Goal: Information Seeking & Learning: Learn about a topic

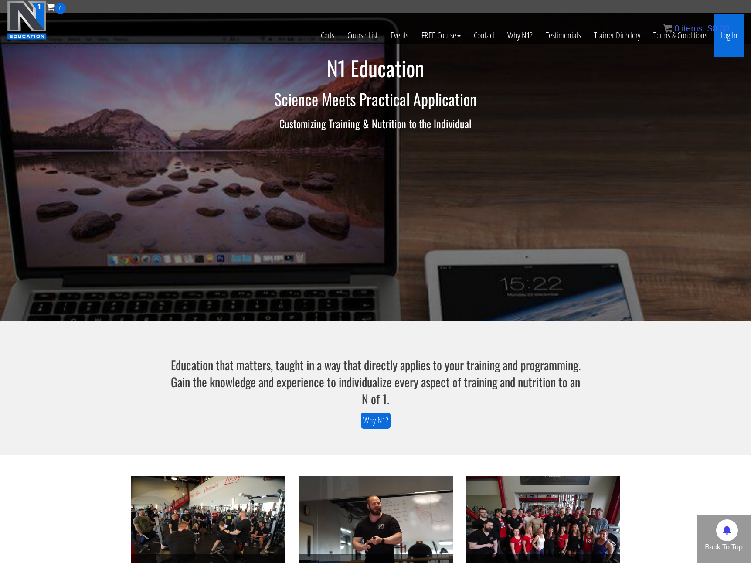
click at [737, 33] on link "Log In" at bounding box center [729, 35] width 30 height 43
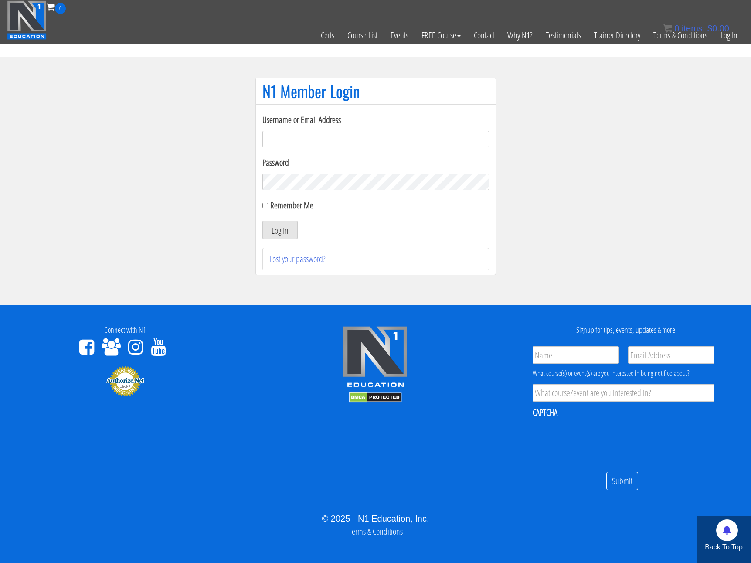
type input "Alex@PhysiqueDevelopment.com"
click at [266, 208] on input "Remember Me" at bounding box center [266, 206] width 6 height 6
checkbox input "true"
drag, startPoint x: 276, startPoint y: 234, endPoint x: 283, endPoint y: 232, distance: 7.1
click at [276, 233] on button "Log In" at bounding box center [280, 230] width 35 height 18
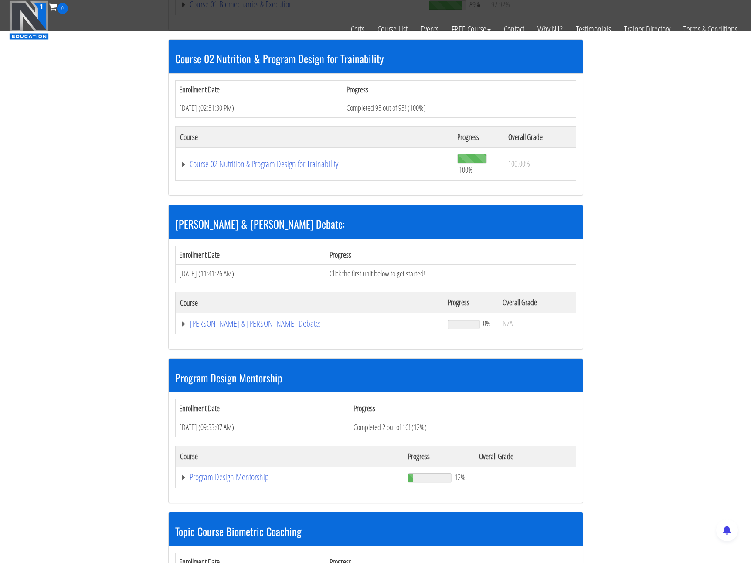
scroll to position [435, 0]
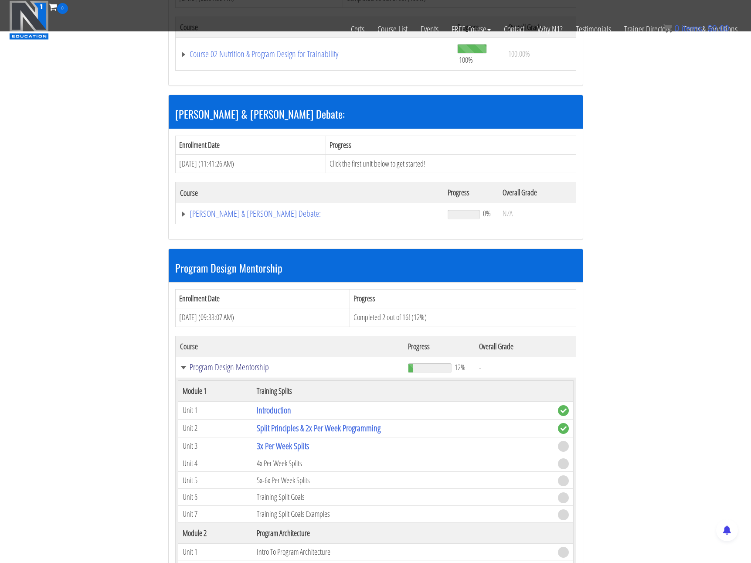
scroll to position [515, 0]
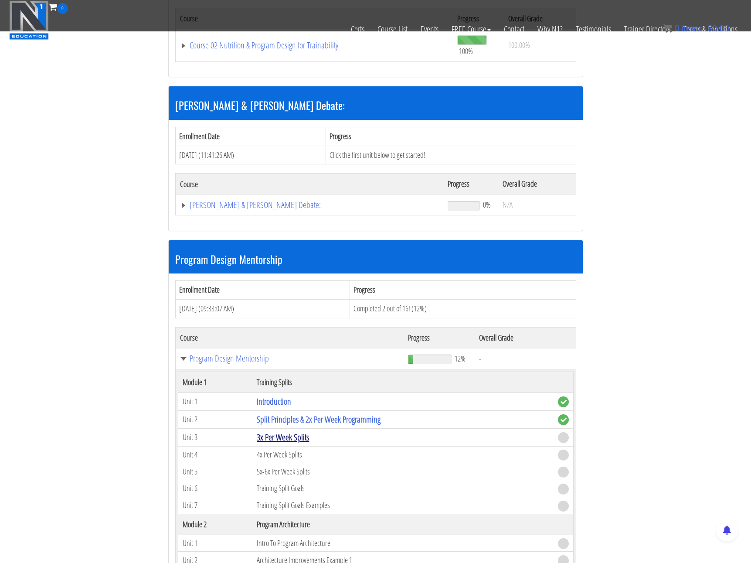
click at [286, 437] on link "3x Per Week Splits" at bounding box center [283, 437] width 52 height 12
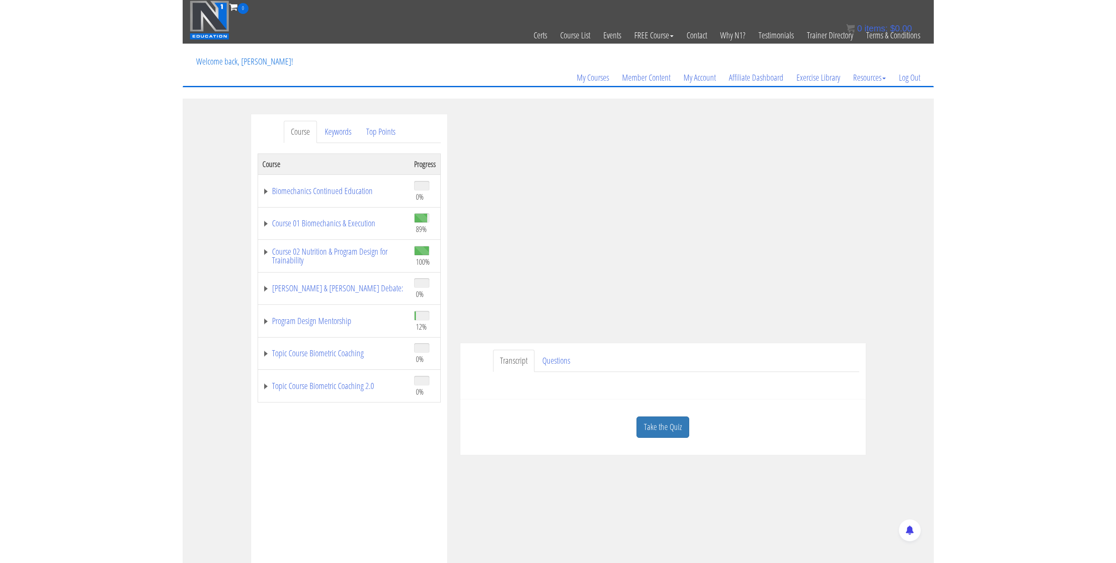
scroll to position [2, 0]
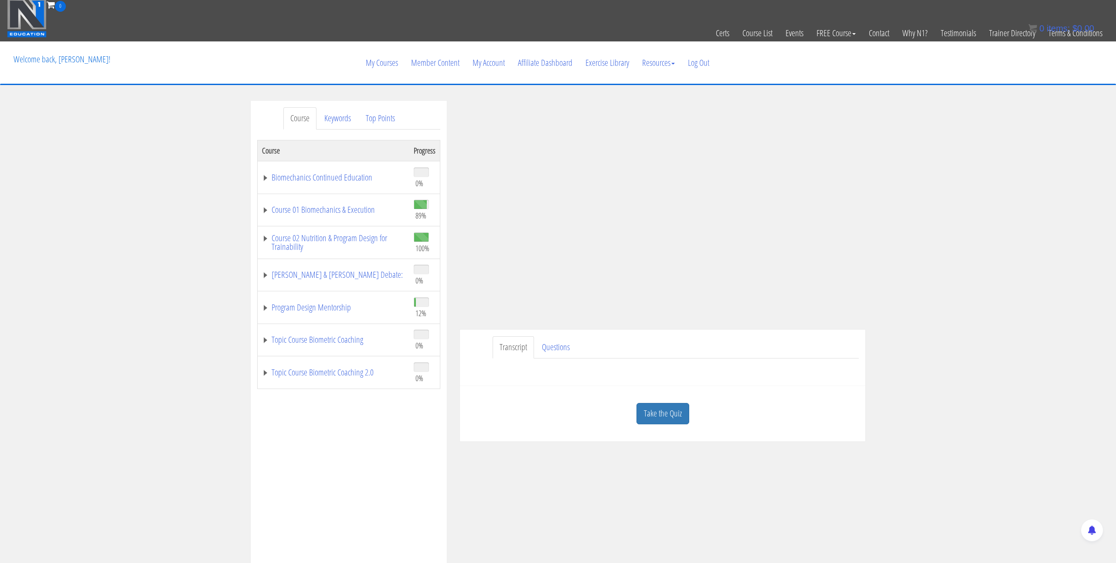
click at [659, 409] on link "Take the Quiz" at bounding box center [663, 413] width 53 height 21
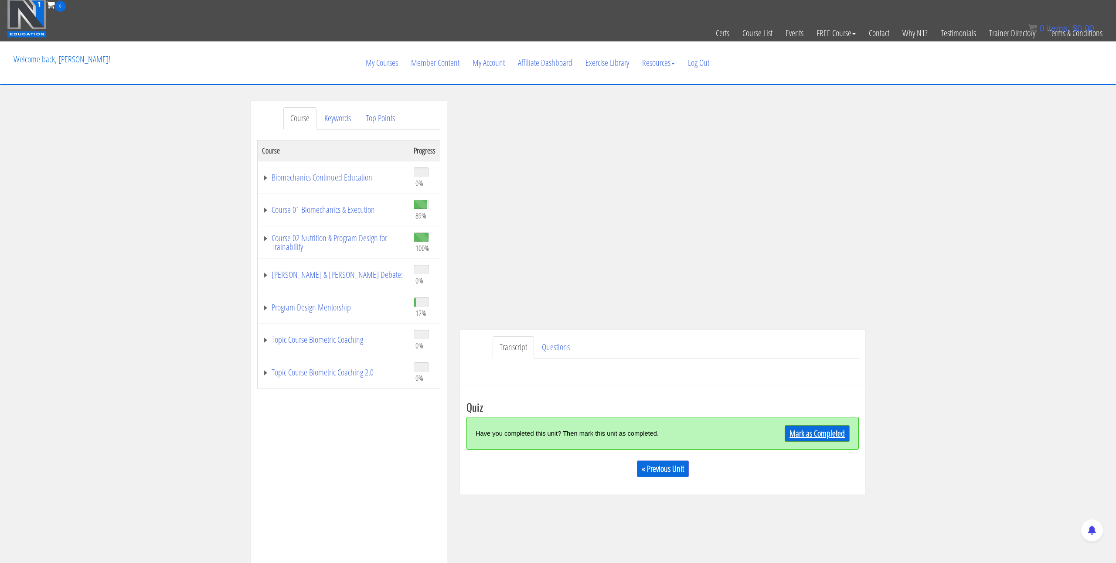
click at [751, 438] on link "Mark as Completed" at bounding box center [817, 433] width 65 height 17
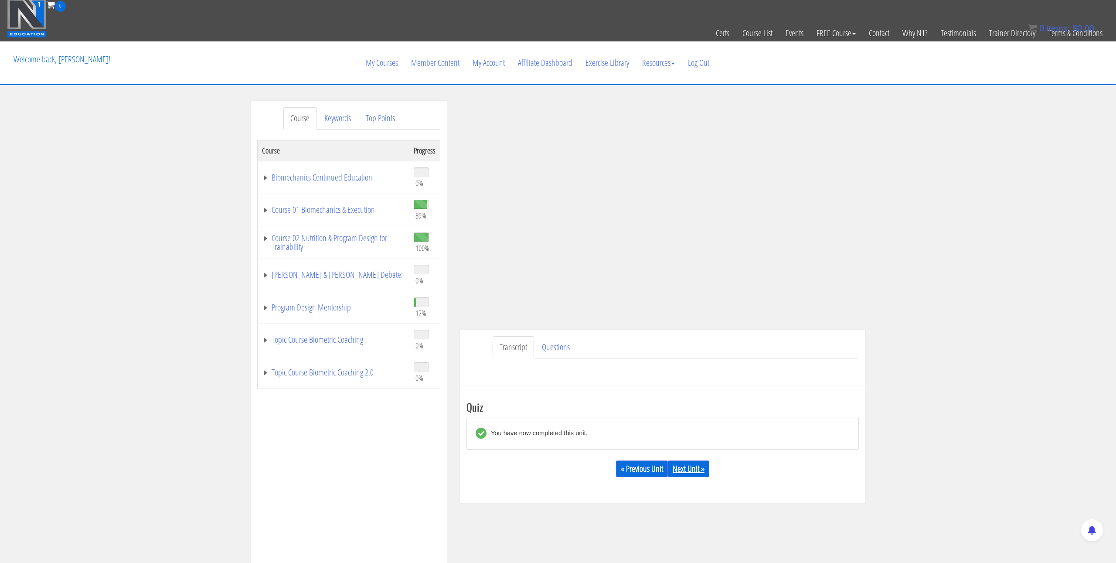
click at [682, 470] on link "Next Unit »" at bounding box center [688, 469] width 41 height 17
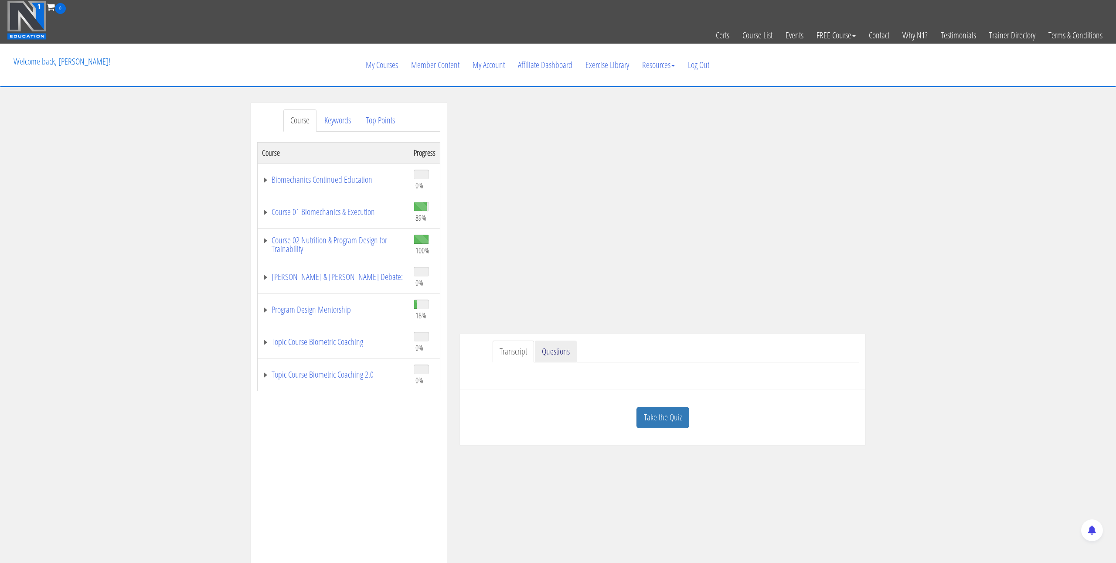
click at [562, 352] on link "Questions" at bounding box center [556, 352] width 42 height 22
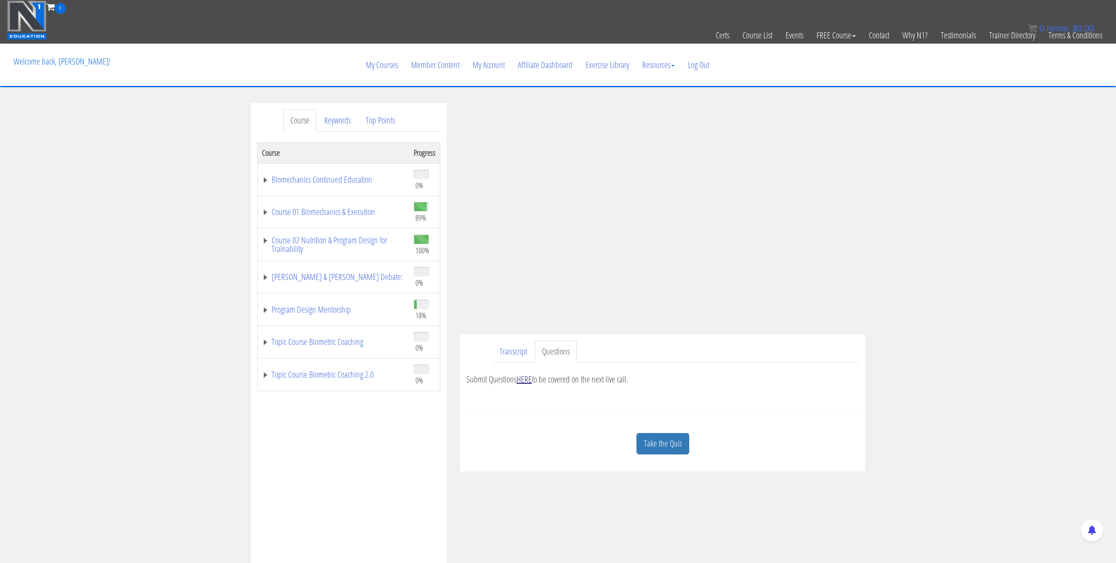
click at [529, 382] on link "HERE" at bounding box center [524, 379] width 15 height 12
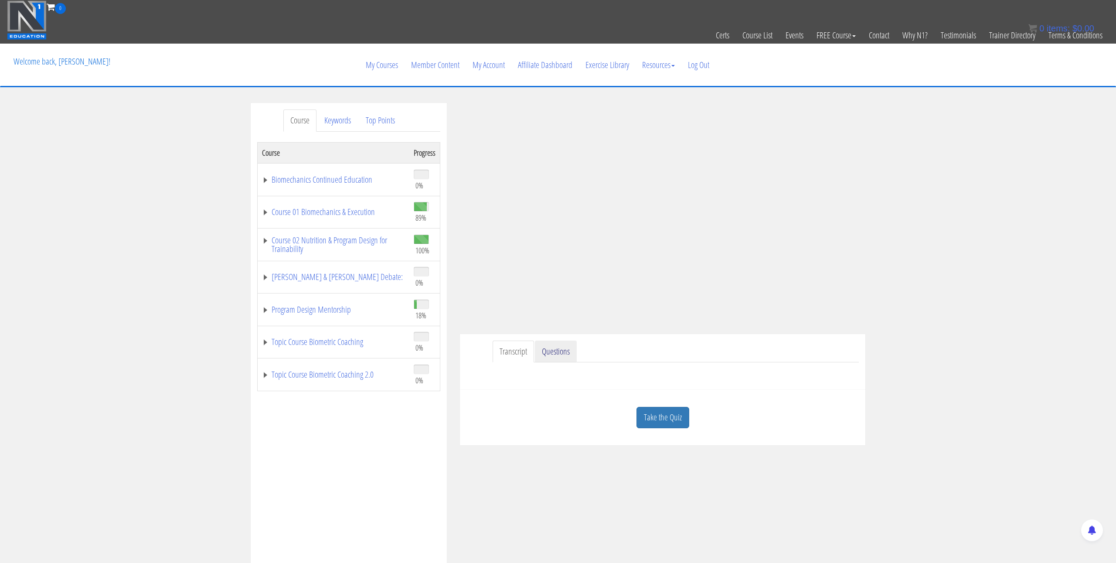
click at [542, 354] on link "Questions" at bounding box center [556, 352] width 42 height 22
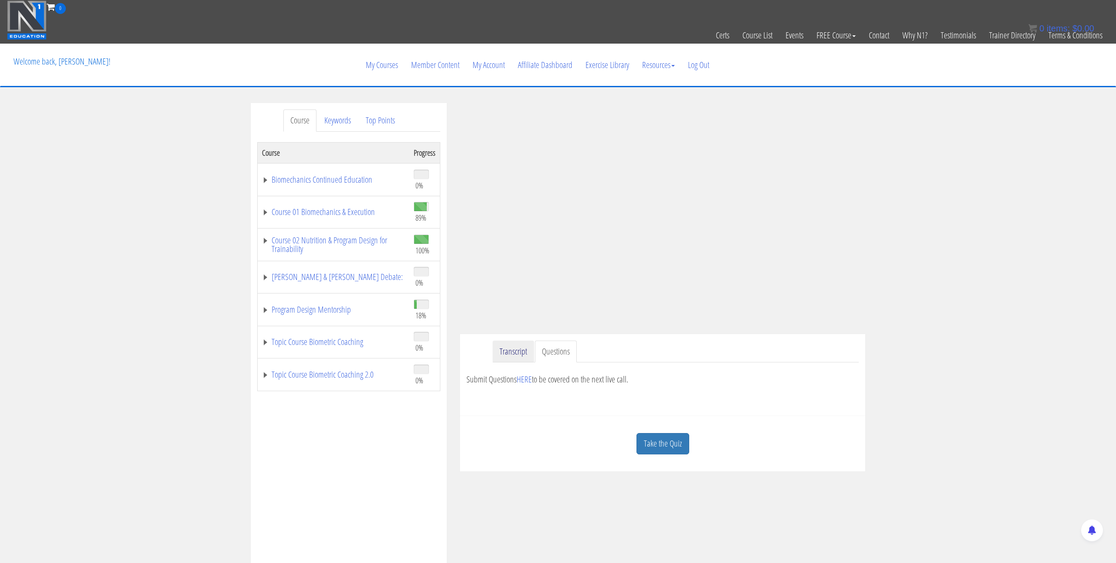
click at [511, 355] on link "Transcript" at bounding box center [513, 352] width 41 height 22
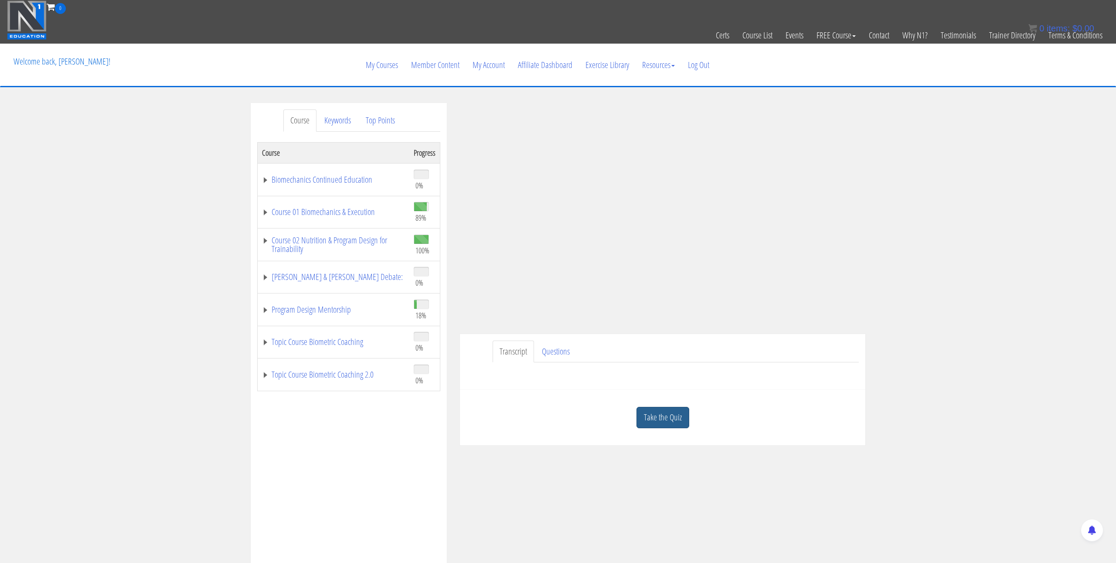
click at [658, 419] on link "Take the Quiz" at bounding box center [663, 417] width 53 height 21
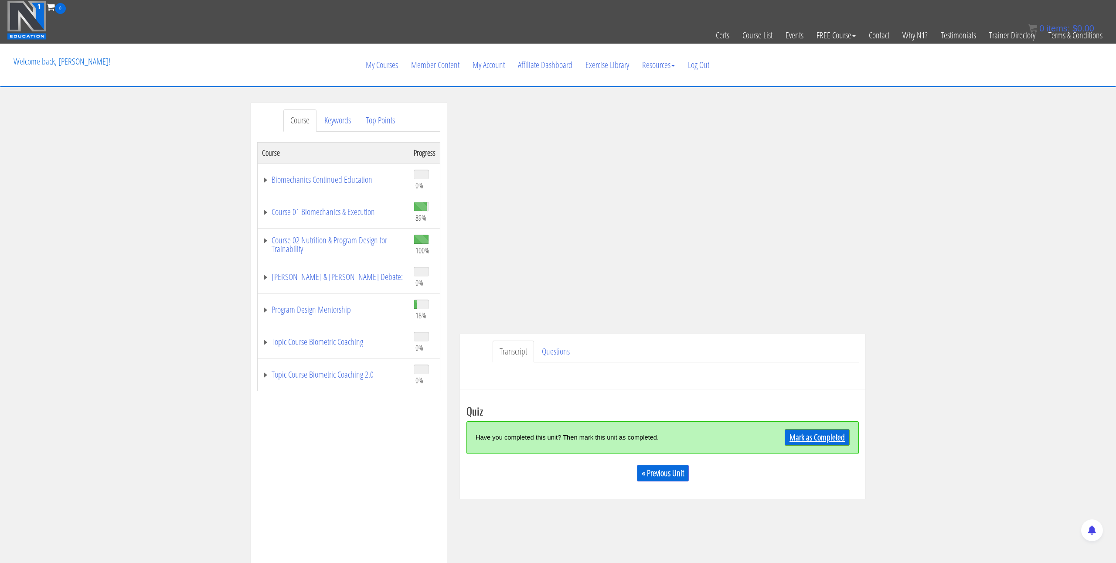
click at [799, 435] on link "Mark as Completed" at bounding box center [817, 437] width 65 height 17
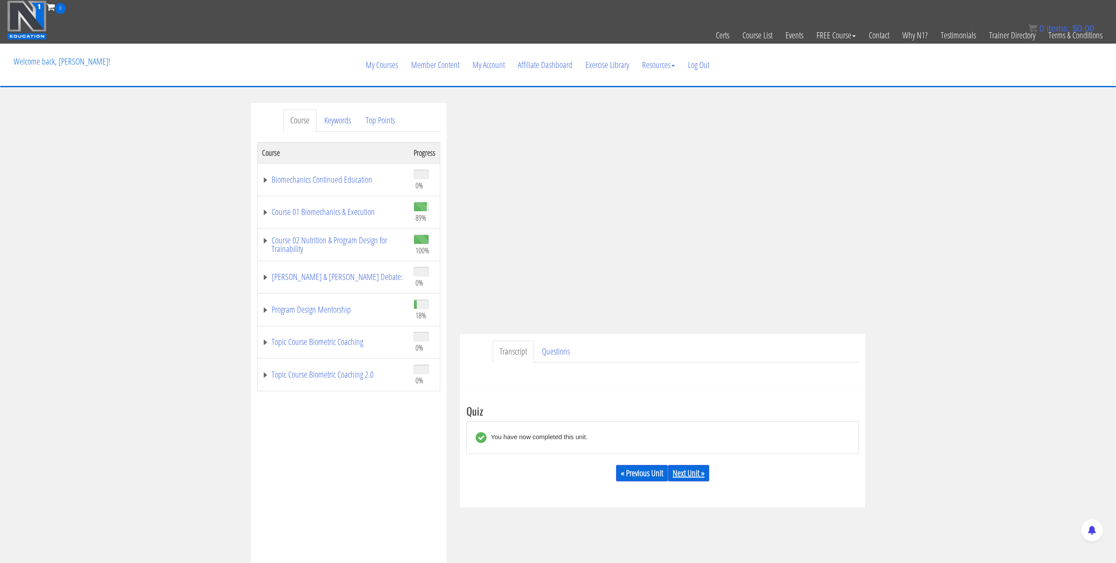
click at [700, 472] on link "Next Unit »" at bounding box center [688, 473] width 41 height 17
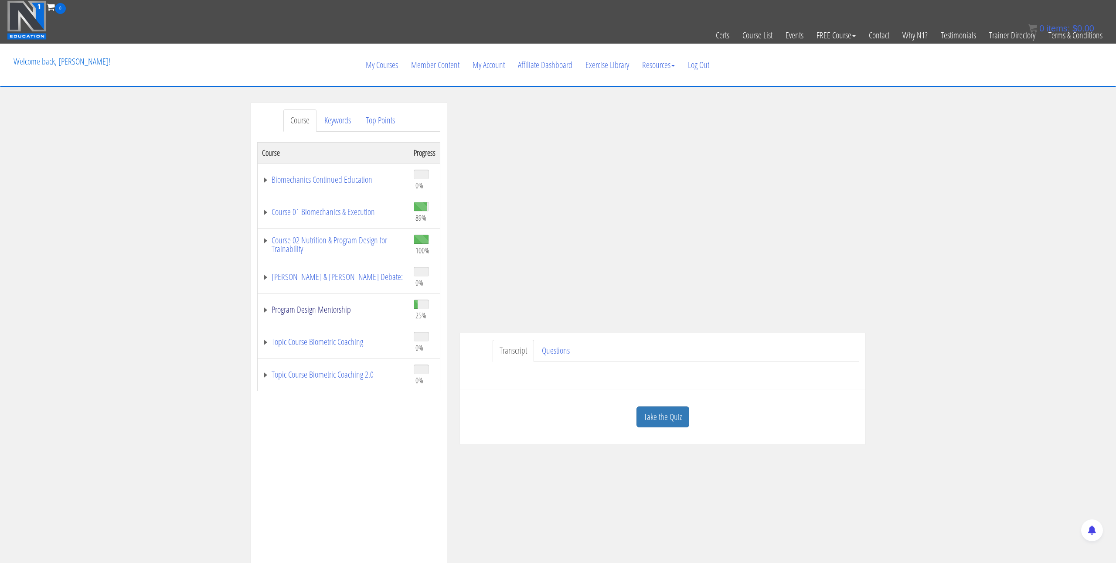
click at [265, 309] on link "Program Design Mentorship" at bounding box center [333, 309] width 143 height 9
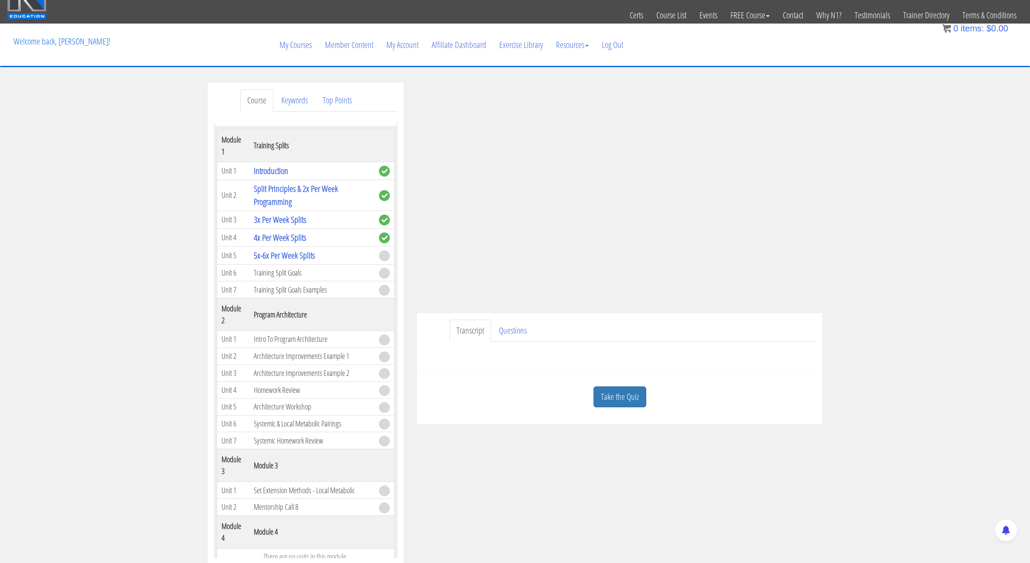
scroll to position [22, 0]
